Goal: Use online tool/utility: Utilize a website feature to perform a specific function

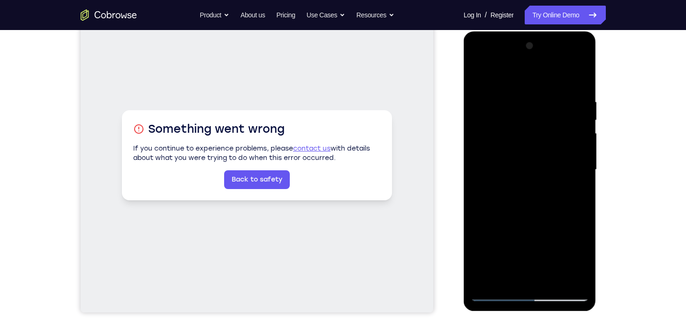
click at [557, 165] on div at bounding box center [530, 169] width 118 height 262
click at [578, 179] on div at bounding box center [530, 169] width 118 height 262
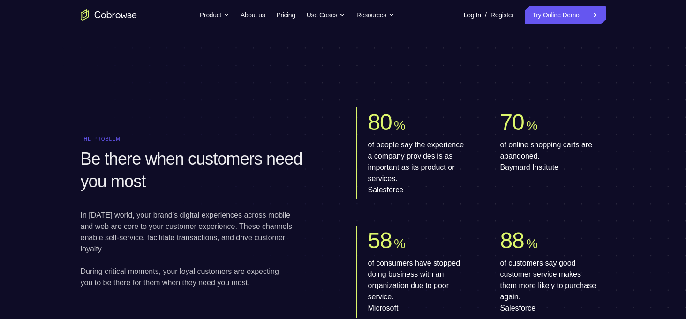
scroll to position [429, 0]
click at [552, 15] on link "Try Online Demo" at bounding box center [564, 15] width 81 height 19
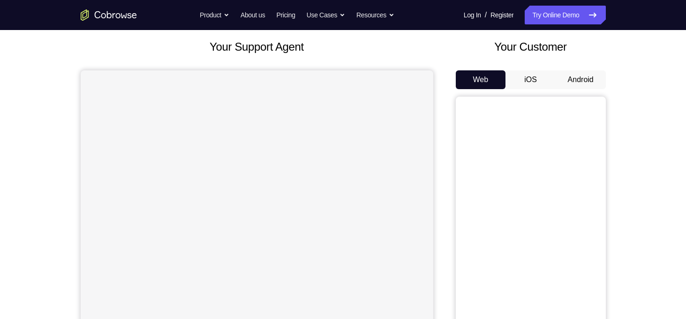
scroll to position [52, 0]
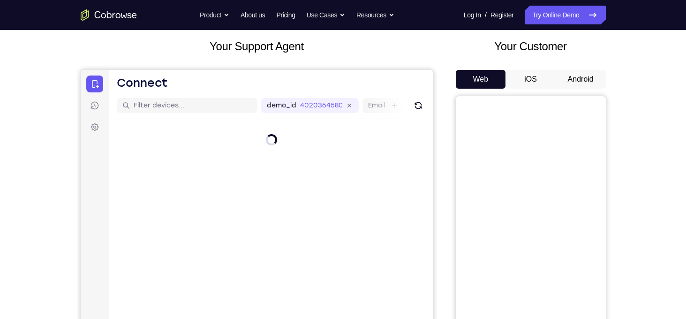
click at [584, 82] on button "Android" at bounding box center [580, 79] width 50 height 19
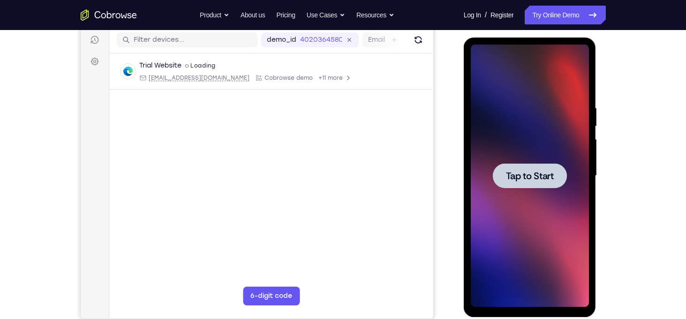
scroll to position [116, 0]
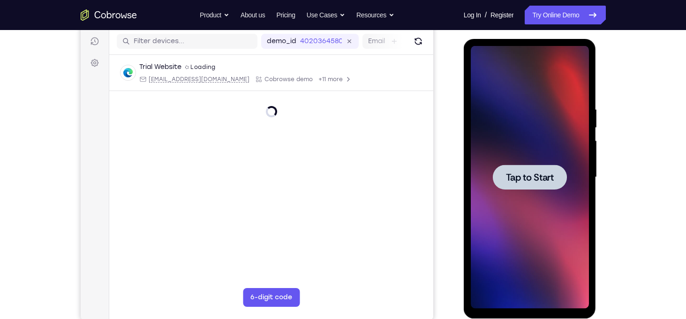
click at [528, 181] on span "Tap to Start" at bounding box center [530, 176] width 48 height 9
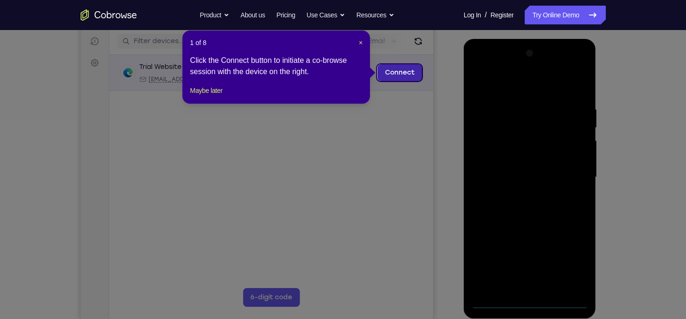
click at [406, 70] on link "Connect" at bounding box center [399, 72] width 45 height 17
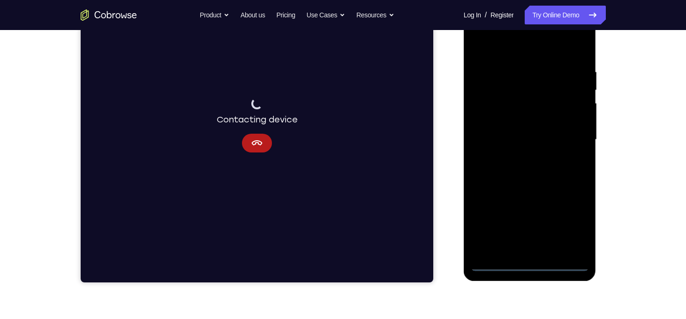
scroll to position [155, 0]
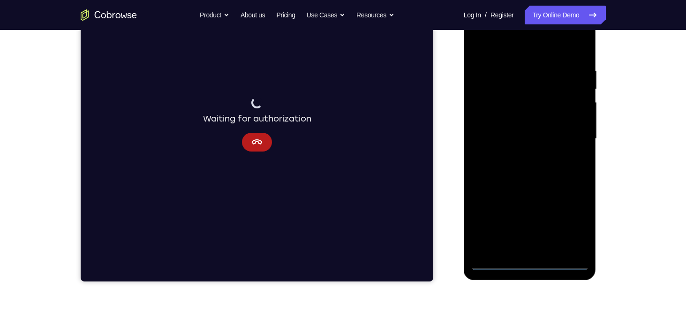
click at [529, 258] on div at bounding box center [530, 138] width 118 height 262
click at [531, 265] on div at bounding box center [530, 138] width 118 height 262
click at [570, 227] on div at bounding box center [530, 138] width 118 height 262
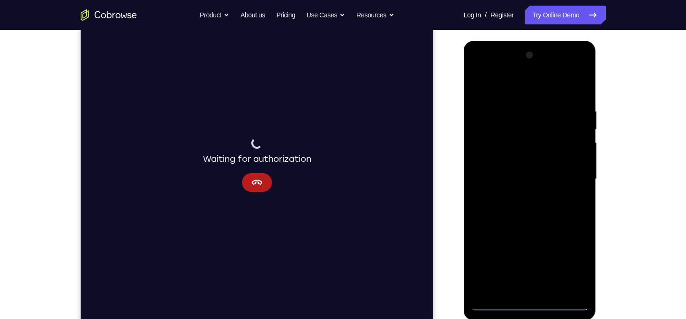
scroll to position [114, 0]
click at [529, 90] on div at bounding box center [530, 179] width 118 height 262
click at [495, 156] on div at bounding box center [530, 179] width 118 height 262
click at [507, 184] on div at bounding box center [530, 179] width 118 height 262
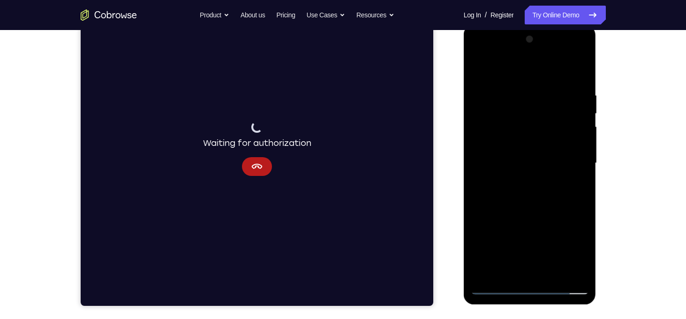
scroll to position [131, 0]
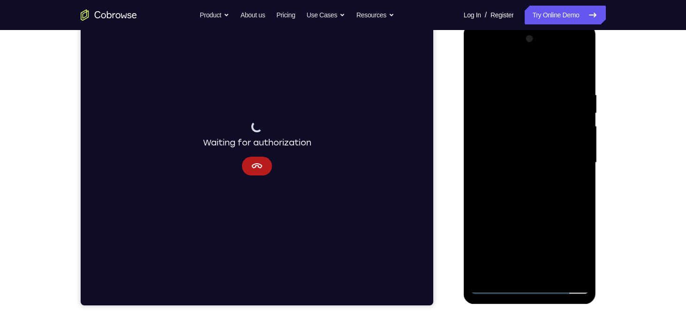
click at [512, 159] on div at bounding box center [530, 162] width 118 height 262
click at [532, 172] on div at bounding box center [530, 162] width 118 height 262
click at [531, 187] on div at bounding box center [530, 162] width 118 height 262
click at [481, 53] on div at bounding box center [530, 162] width 118 height 262
click at [574, 164] on div at bounding box center [530, 162] width 118 height 262
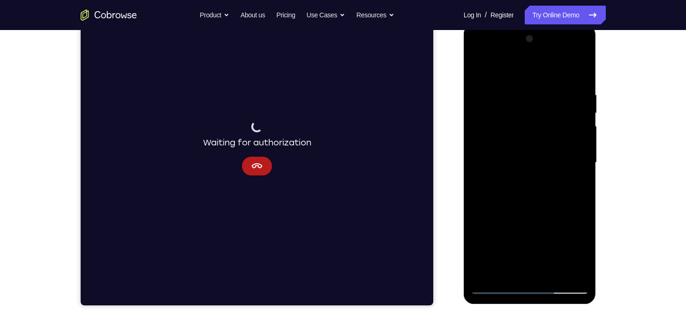
click at [523, 180] on div at bounding box center [530, 162] width 118 height 262
click at [523, 155] on div at bounding box center [530, 162] width 118 height 262
click at [484, 144] on div at bounding box center [530, 162] width 118 height 262
click at [509, 165] on div at bounding box center [530, 162] width 118 height 262
click at [526, 193] on div at bounding box center [530, 162] width 118 height 262
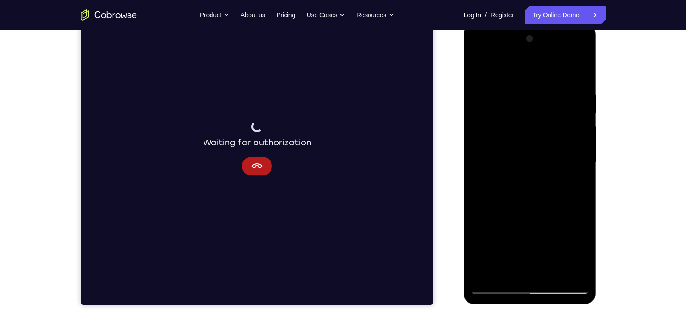
click at [534, 204] on div at bounding box center [530, 162] width 118 height 262
click at [498, 162] on div at bounding box center [530, 162] width 118 height 262
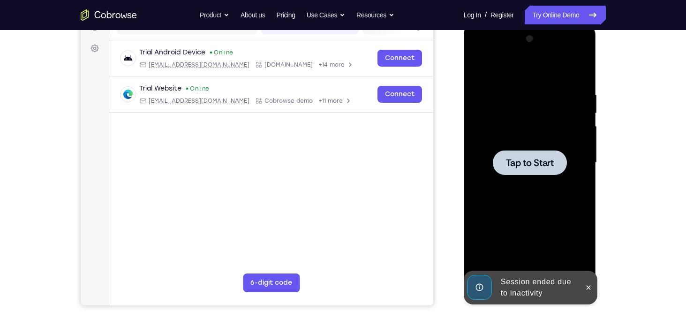
click at [525, 165] on span "Tap to Start" at bounding box center [530, 162] width 48 height 9
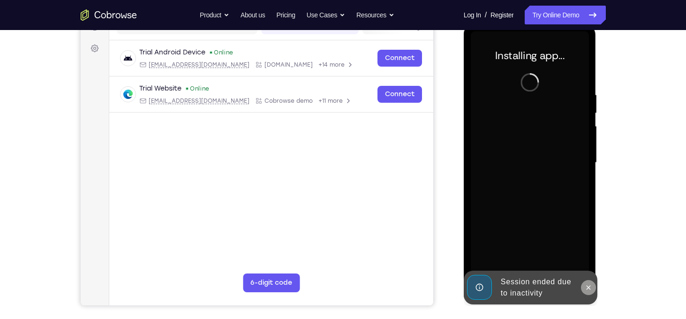
click at [588, 286] on icon at bounding box center [587, 287] width 7 height 7
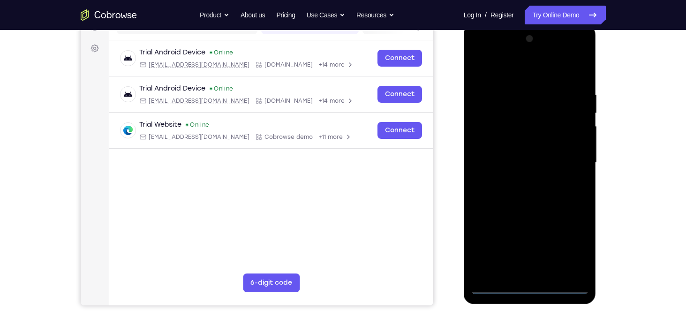
click at [532, 287] on div at bounding box center [530, 162] width 118 height 262
click at [577, 247] on div at bounding box center [530, 162] width 118 height 262
click at [546, 64] on div at bounding box center [530, 162] width 118 height 262
click at [543, 68] on div at bounding box center [530, 162] width 118 height 262
click at [571, 160] on div at bounding box center [530, 162] width 118 height 262
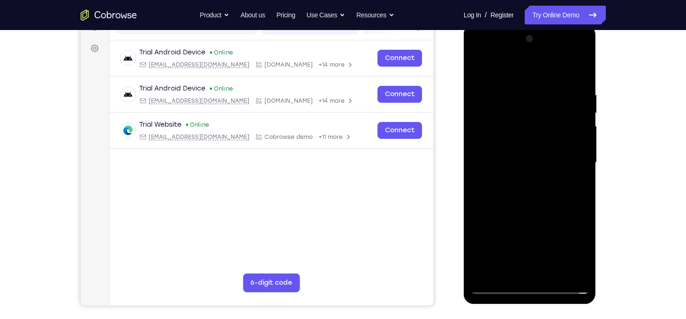
click at [519, 177] on div at bounding box center [530, 162] width 118 height 262
